Goal: Task Accomplishment & Management: Use online tool/utility

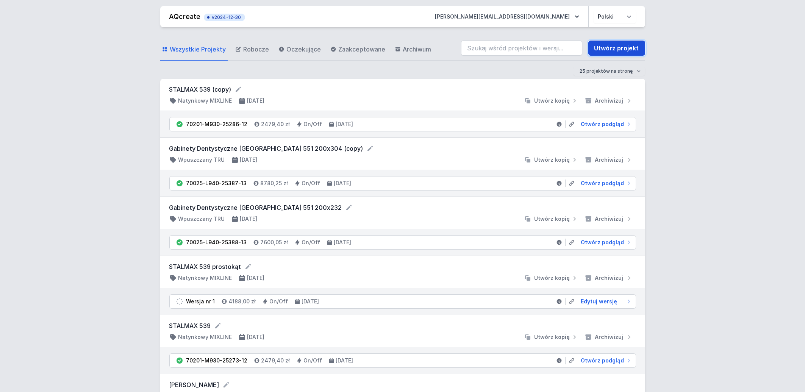
click at [624, 45] on link "Utwórz projekt" at bounding box center [616, 48] width 57 height 15
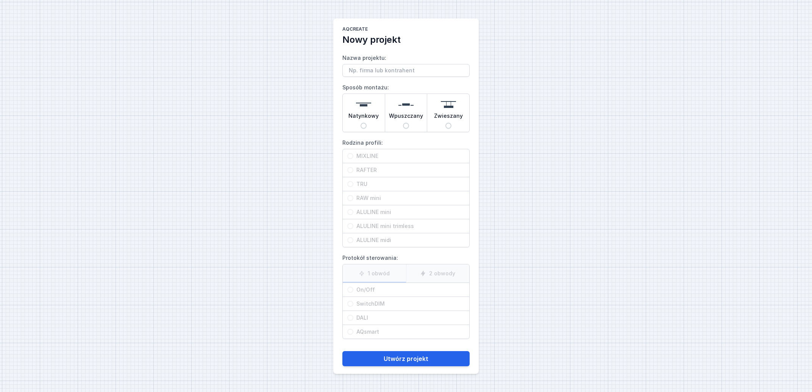
click at [365, 115] on span "Natynkowy" at bounding box center [363, 117] width 30 height 11
click at [365, 123] on input "Natynkowy" at bounding box center [363, 126] width 6 height 6
radio input "true"
click at [370, 170] on span "RAFTER" at bounding box center [408, 170] width 111 height 8
click at [353, 170] on input "RAFTER" at bounding box center [350, 170] width 6 height 6
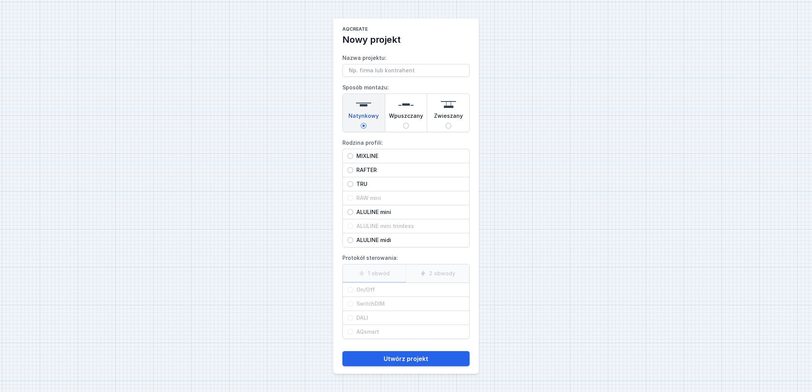
radio input "true"
click at [369, 318] on span "DALI" at bounding box center [408, 318] width 111 height 8
click at [353, 318] on input "DALI" at bounding box center [350, 318] width 6 height 6
radio input "true"
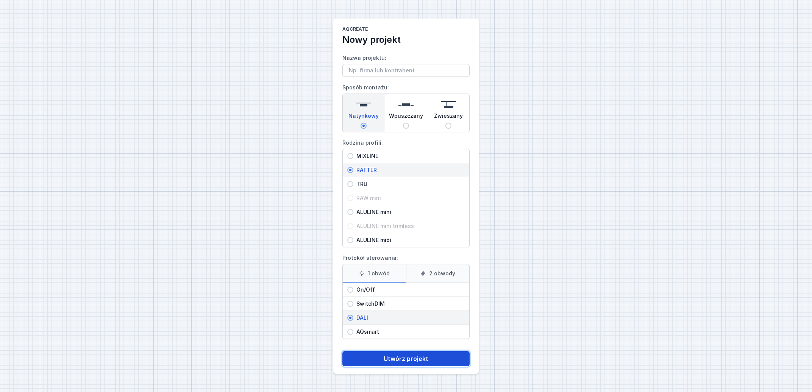
click at [399, 363] on button "Utwórz projekt" at bounding box center [405, 358] width 127 height 15
type input "xxxxxxx mica"
click at [402, 360] on button "Utwórz projekt" at bounding box center [405, 358] width 127 height 15
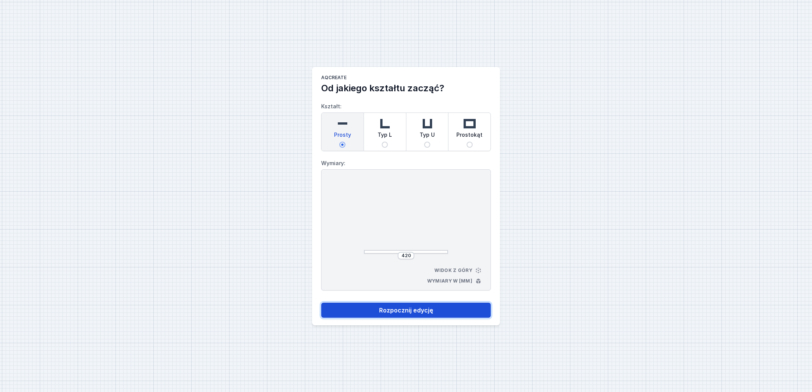
click at [410, 309] on button "Rozpocznij edycję" at bounding box center [406, 310] width 170 height 15
select select "M"
select select "3000"
select select "4"
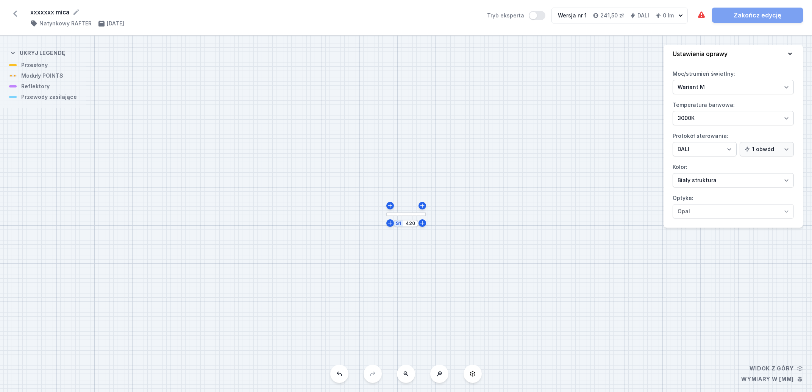
click at [405, 214] on div at bounding box center [406, 214] width 40 height 4
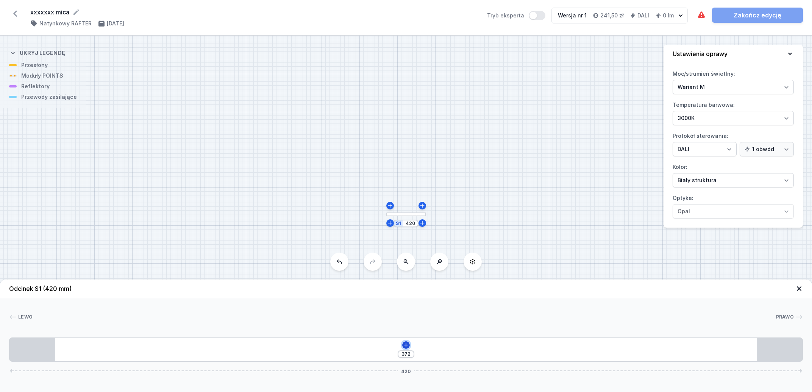
click at [406, 347] on icon at bounding box center [406, 345] width 4 height 4
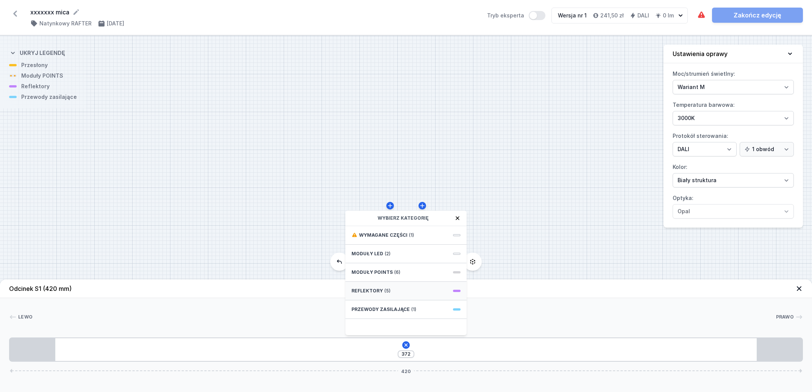
click at [374, 290] on span "Reflektory" at bounding box center [366, 291] width 31 height 6
click at [379, 232] on span "PET next module 18°" at bounding box center [405, 235] width 109 height 8
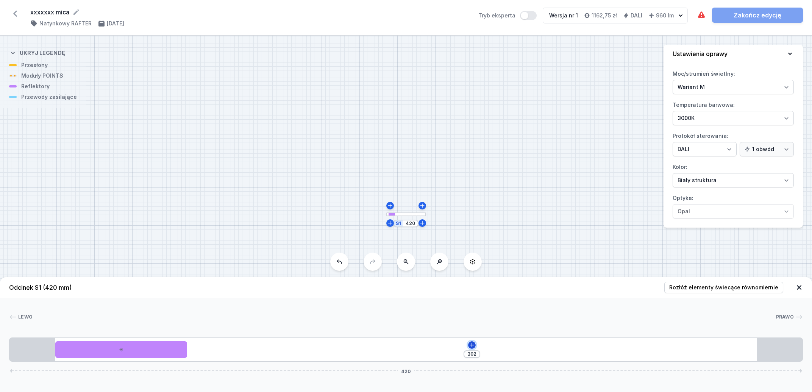
click at [472, 347] on icon at bounding box center [472, 345] width 4 height 4
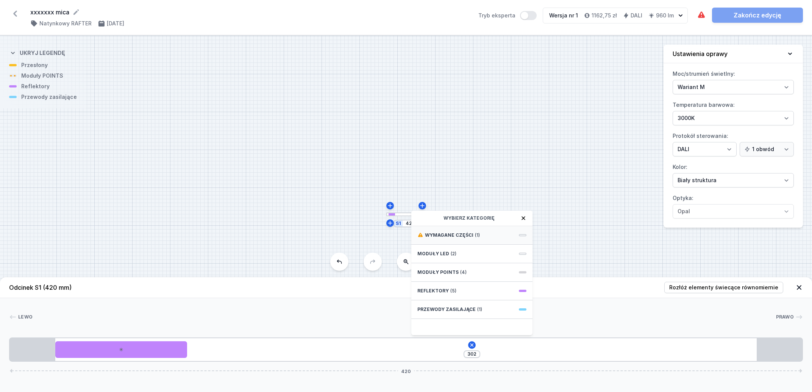
click at [460, 235] on span "Wymagane części" at bounding box center [449, 235] width 48 height 6
click at [460, 235] on span "Hole for power supply cable" at bounding box center [471, 235] width 109 height 8
type input "232"
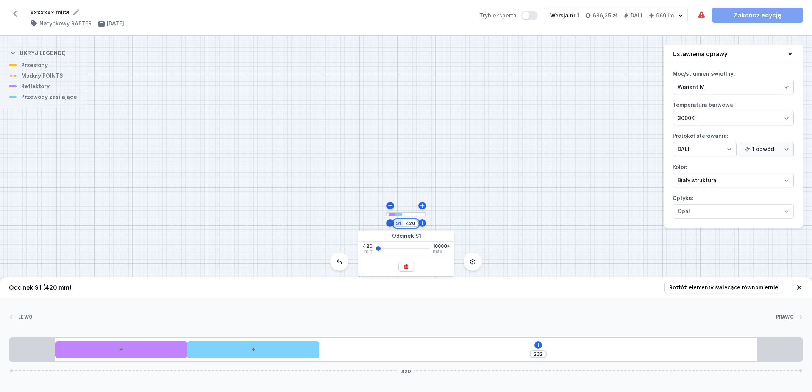
drag, startPoint x: 416, startPoint y: 223, endPoint x: 399, endPoint y: 222, distance: 16.7
click at [404, 222] on input "420" at bounding box center [410, 223] width 12 height 6
click at [522, 145] on div "S1 300" at bounding box center [406, 214] width 812 height 356
drag, startPoint x: 415, startPoint y: 223, endPoint x: 395, endPoint y: 223, distance: 20.4
click at [404, 223] on input "300" at bounding box center [410, 223] width 12 height 6
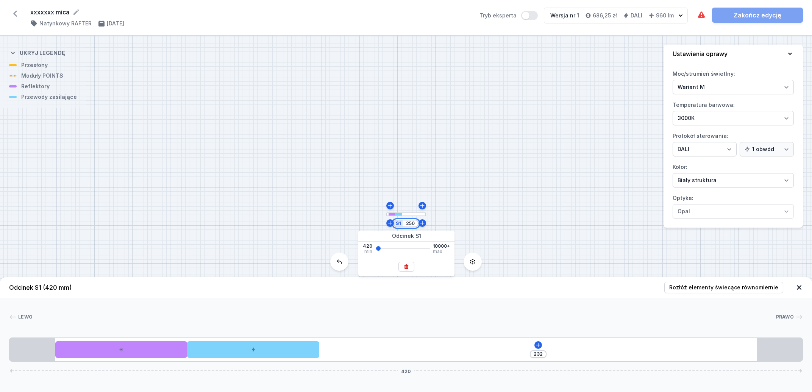
type input "250"
click at [87, 279] on header "Odcinek S1 (420 mm) Rozłóż elementy świecące równomiernie" at bounding box center [406, 287] width 812 height 21
